Goal: Task Accomplishment & Management: Complete application form

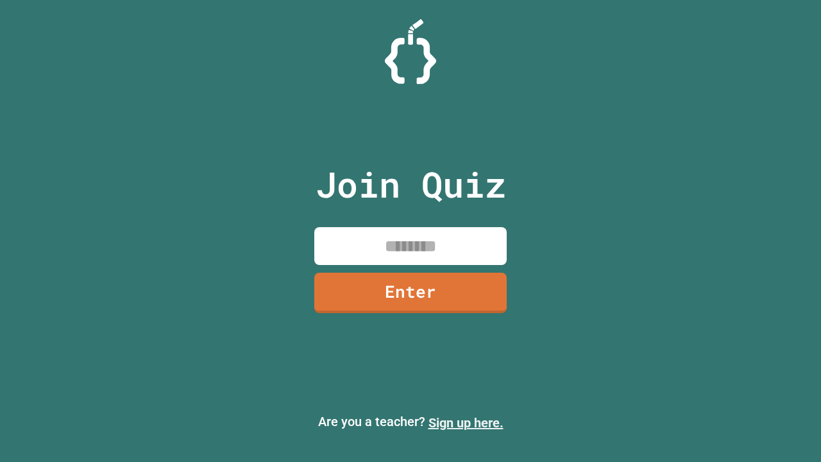
click at [465, 422] on link "Sign up here." at bounding box center [465, 422] width 75 height 15
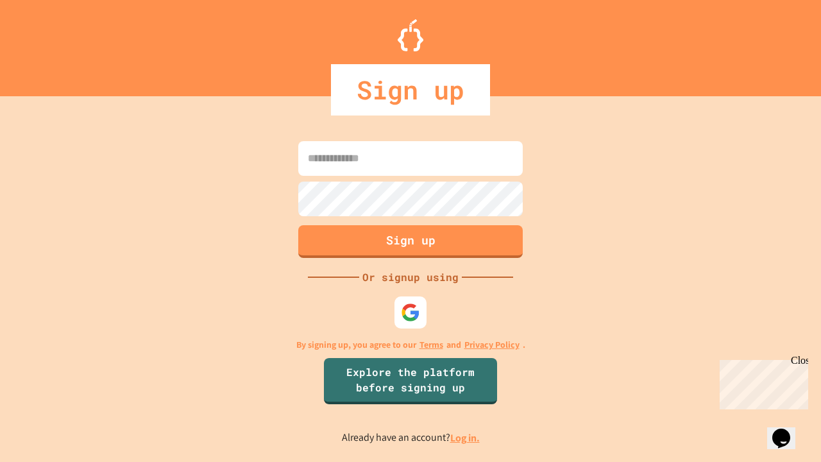
click at [465, 437] on link "Log in." at bounding box center [464, 437] width 29 height 13
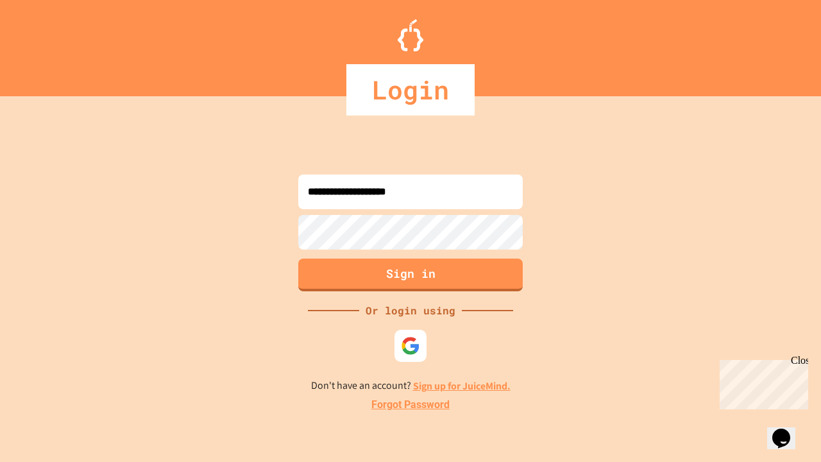
type input "**********"
